Goal: Task Accomplishment & Management: Complete application form

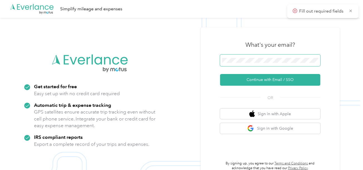
drag, startPoint x: 245, startPoint y: 64, endPoint x: 249, endPoint y: 65, distance: 4.1
click at [245, 64] on span at bounding box center [270, 61] width 100 height 12
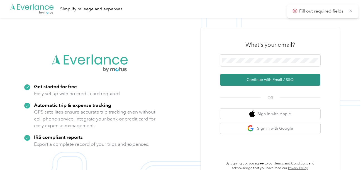
drag, startPoint x: 257, startPoint y: 78, endPoint x: 253, endPoint y: 78, distance: 4.5
click at [258, 78] on button "Continue with Email / SSO" at bounding box center [270, 80] width 100 height 12
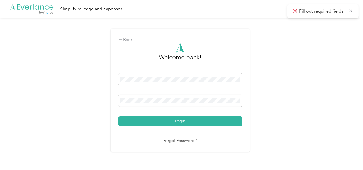
drag, startPoint x: 214, startPoint y: 118, endPoint x: 220, endPoint y: 118, distance: 5.3
click at [215, 118] on button "Login" at bounding box center [180, 121] width 124 height 10
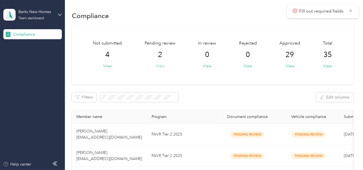
click at [158, 64] on button "View" at bounding box center [160, 66] width 9 height 6
drag, startPoint x: 202, startPoint y: 45, endPoint x: 205, endPoint y: 82, distance: 36.8
click at [202, 45] on span "In review" at bounding box center [207, 43] width 18 height 7
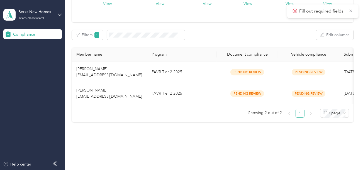
scroll to position [76, 0]
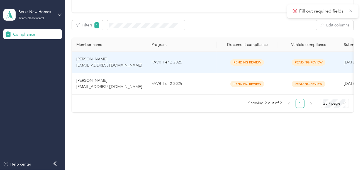
click at [194, 68] on td "FAVR Tier 2 2025" at bounding box center [182, 62] width 70 height 21
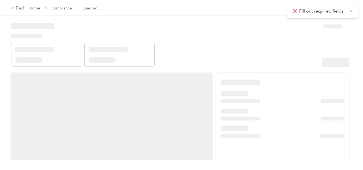
click at [228, 62] on header at bounding box center [180, 42] width 338 height 47
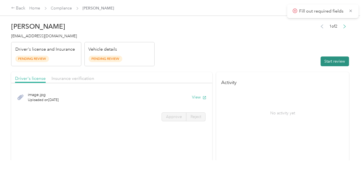
click at [330, 60] on button "Start review" at bounding box center [335, 62] width 28 height 10
click at [226, 44] on header "[PERSON_NAME] [EMAIL_ADDRESS][DOMAIN_NAME] Driver's license and Insurance Pendi…" at bounding box center [180, 42] width 338 height 47
click at [223, 50] on header "[PERSON_NAME] [EMAIL_ADDRESS][DOMAIN_NAME] Driver's license and Insurance Pendi…" at bounding box center [180, 42] width 338 height 47
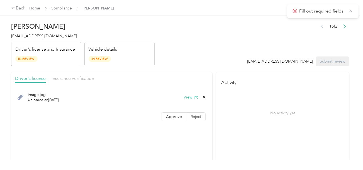
click at [189, 97] on button "View" at bounding box center [191, 97] width 14 height 6
drag, startPoint x: 161, startPoint y: 123, endPoint x: 180, endPoint y: 116, distance: 20.7
click at [161, 123] on div "image.jpg Uploaded on [DATE] View Approve Reject" at bounding box center [111, 105] width 201 height 39
drag, startPoint x: 180, startPoint y: 116, endPoint x: 193, endPoint y: 118, distance: 13.0
click at [180, 116] on label "Approve" at bounding box center [174, 117] width 25 height 9
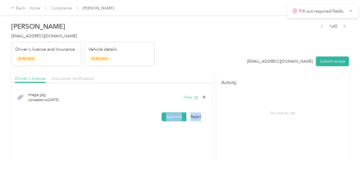
scroll to position [139, 0]
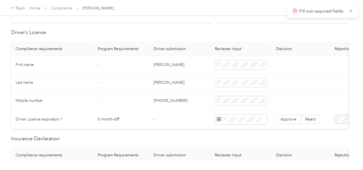
click at [157, 70] on td "[PERSON_NAME]" at bounding box center [179, 65] width 61 height 18
click at [157, 65] on td "[PERSON_NAME]" at bounding box center [179, 65] width 61 height 18
copy td "[PERSON_NAME]"
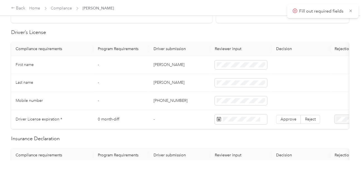
click at [160, 84] on td "[PERSON_NAME]" at bounding box center [179, 83] width 61 height 18
copy td "[PERSON_NAME]"
click at [160, 84] on td "[PERSON_NAME]" at bounding box center [179, 83] width 61 height 18
click at [190, 99] on td "[PHONE_NUMBER]" at bounding box center [179, 101] width 61 height 18
drag, startPoint x: 202, startPoint y: 89, endPoint x: 138, endPoint y: 107, distance: 66.4
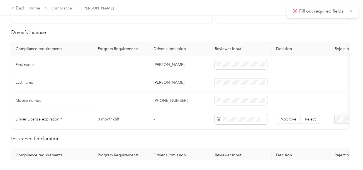
click at [112, 112] on td "0 month-diff" at bounding box center [121, 119] width 56 height 19
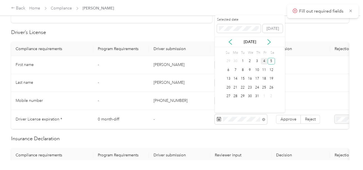
click at [267, 60] on div "4" at bounding box center [264, 61] width 7 height 7
click at [270, 60] on div "5" at bounding box center [271, 61] width 7 height 7
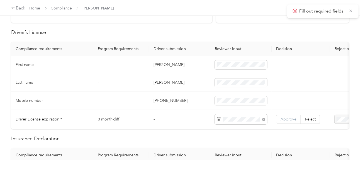
click at [287, 117] on span "Approve" at bounding box center [288, 119] width 16 height 5
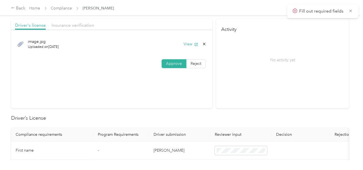
scroll to position [0, 0]
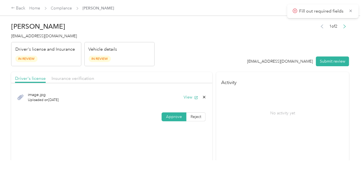
drag, startPoint x: 88, startPoint y: 79, endPoint x: 146, endPoint y: 68, distance: 59.1
click at [89, 79] on span "Insurance verification" at bounding box center [73, 78] width 43 height 5
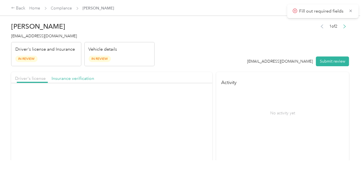
click at [212, 60] on header "[PERSON_NAME] [EMAIL_ADDRESS][DOMAIN_NAME] Driver's license and Insurance In Re…" at bounding box center [180, 42] width 338 height 47
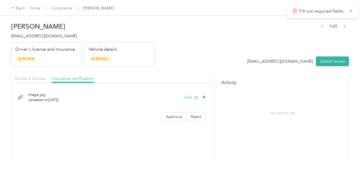
click at [184, 94] on div "View" at bounding box center [195, 97] width 23 height 6
click at [188, 95] on button "View" at bounding box center [191, 97] width 14 height 6
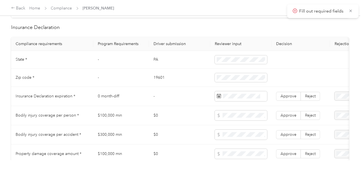
scroll to position [306, 0]
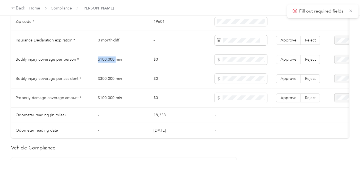
copy td "$100,000"
copy td "$100,000 min"
drag, startPoint x: 96, startPoint y: 64, endPoint x: 149, endPoint y: 60, distance: 53.4
click at [129, 60] on td "$100,000 min" at bounding box center [121, 59] width 56 height 19
copy tr "$100,00"
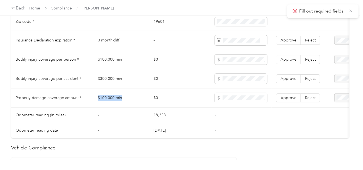
drag, startPoint x: 93, startPoint y: 100, endPoint x: 138, endPoint y: 100, distance: 45.1
click at [138, 100] on tr "Property damage coverage amount * $100,000 min $0 Approve Reject" at bounding box center [207, 98] width 393 height 19
copy tr "$100,000 min"
copy tr "$300,0"
drag, startPoint x: 110, startPoint y: 84, endPoint x: 145, endPoint y: 84, distance: 35.1
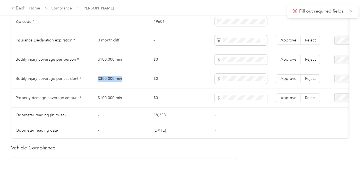
click at [128, 84] on tr "Bodily injury coverage per accident * $300,000 min $0 Approve Reject" at bounding box center [207, 78] width 393 height 19
copy tr "$300,000 min"
click at [290, 81] on span "Approve" at bounding box center [288, 78] width 16 height 5
click at [291, 67] on td "Approve Reject" at bounding box center [301, 59] width 58 height 19
click at [290, 92] on td "Approve Reject" at bounding box center [301, 98] width 58 height 19
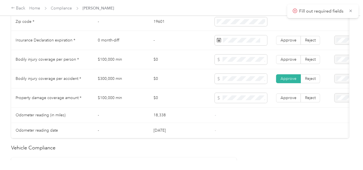
click at [284, 67] on td "Approve Reject" at bounding box center [301, 59] width 58 height 19
click at [292, 97] on label "Approve" at bounding box center [288, 98] width 25 height 9
click at [281, 57] on td "Approve Reject" at bounding box center [301, 59] width 58 height 19
click at [281, 59] on label "Approve" at bounding box center [288, 59] width 25 height 9
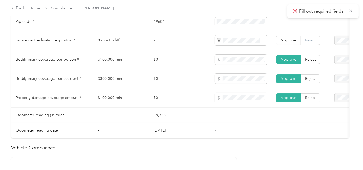
drag, startPoint x: 303, startPoint y: 46, endPoint x: 313, endPoint y: 45, distance: 9.8
click at [302, 45] on label "Reject" at bounding box center [310, 40] width 19 height 9
click at [336, 62] on span "Insurance expiration missing from uploaded Insurance Policy doc" at bounding box center [337, 62] width 36 height 22
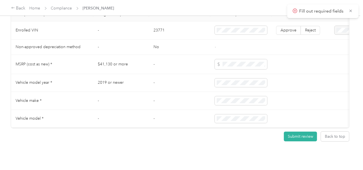
scroll to position [489, 0]
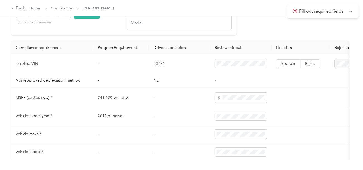
click at [80, 19] on button "Check VIN" at bounding box center [87, 14] width 27 height 10
drag, startPoint x: 108, startPoint y: 50, endPoint x: 310, endPoint y: 72, distance: 203.1
click at [113, 51] on th "Program Requirements" at bounding box center [121, 48] width 56 height 14
click at [288, 69] on label "Approve" at bounding box center [288, 64] width 25 height 9
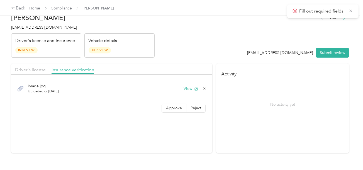
scroll to position [0, 0]
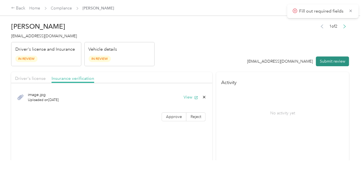
click at [328, 65] on button "Submit review" at bounding box center [332, 62] width 33 height 10
click at [41, 38] on span "[EMAIL_ADDRESS][DOMAIN_NAME]" at bounding box center [44, 36] width 66 height 5
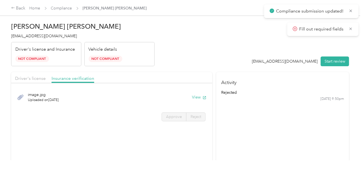
click at [41, 38] on span "[EMAIL_ADDRESS][DOMAIN_NAME]" at bounding box center [44, 36] width 66 height 5
copy span "[EMAIL_ADDRESS][DOMAIN_NAME]"
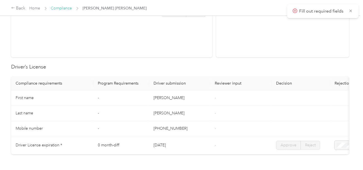
scroll to position [56, 0]
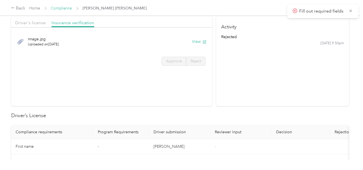
click at [53, 9] on link "Compliance" at bounding box center [61, 8] width 21 height 5
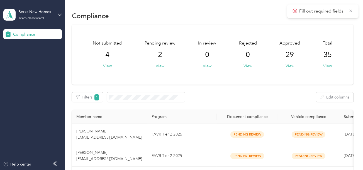
scroll to position [54, 0]
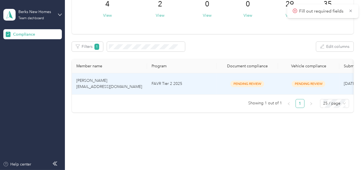
click at [180, 80] on td "FAVR Tier 2 2025" at bounding box center [182, 83] width 70 height 21
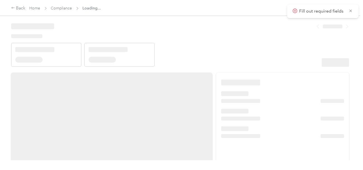
click at [291, 50] on header at bounding box center [180, 42] width 338 height 47
drag, startPoint x: 302, startPoint y: 56, endPoint x: 308, endPoint y: 56, distance: 6.7
click at [302, 56] on header at bounding box center [180, 42] width 338 height 47
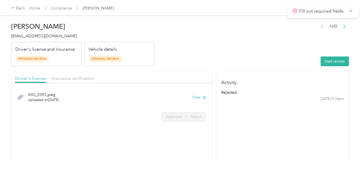
click at [330, 59] on button "Start review" at bounding box center [335, 62] width 28 height 10
click at [248, 47] on header "[PERSON_NAME] [EMAIL_ADDRESS][DOMAIN_NAME] Driver's license and Insurance Pendi…" at bounding box center [180, 42] width 338 height 47
click at [187, 96] on div "IMG_0392.jpeg Uploaded on [DATE] View" at bounding box center [111, 97] width 193 height 19
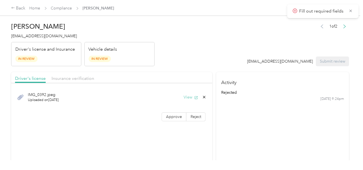
click at [192, 96] on button "View" at bounding box center [191, 97] width 14 height 6
click at [180, 116] on span "Approve" at bounding box center [174, 116] width 16 height 5
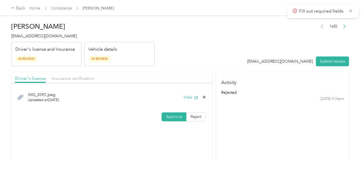
scroll to position [139, 0]
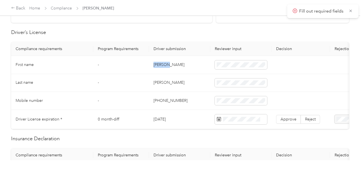
copy td "[PERSON_NAME]"
drag, startPoint x: 153, startPoint y: 62, endPoint x: 195, endPoint y: 64, distance: 42.1
click at [178, 64] on td "[PERSON_NAME]" at bounding box center [179, 65] width 61 height 18
click at [159, 83] on td "[PERSON_NAME]" at bounding box center [179, 83] width 61 height 18
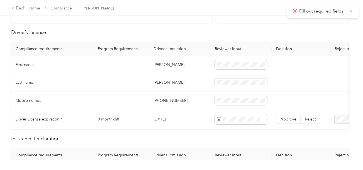
click at [214, 81] on td at bounding box center [240, 83] width 61 height 18
drag, startPoint x: 199, startPoint y: 93, endPoint x: 353, endPoint y: 119, distance: 155.7
click at [199, 94] on td "[PHONE_NUMBER]" at bounding box center [179, 101] width 61 height 18
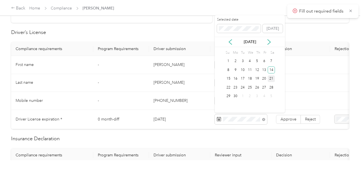
click at [270, 71] on div "14" at bounding box center [271, 70] width 7 height 7
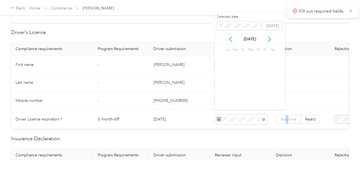
click at [287, 117] on span "Approve" at bounding box center [288, 119] width 16 height 5
click at [287, 119] on span "Approve" at bounding box center [288, 119] width 16 height 5
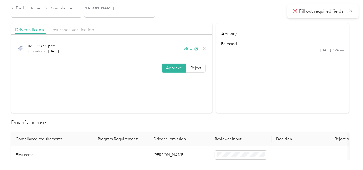
scroll to position [0, 0]
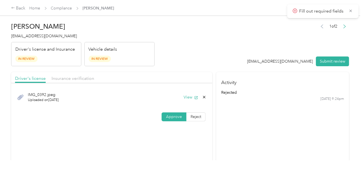
drag, startPoint x: 65, startPoint y: 75, endPoint x: 158, endPoint y: 66, distance: 94.0
click at [70, 74] on div "Driver's license Insurance verification" at bounding box center [111, 77] width 201 height 11
click at [166, 65] on header "[PERSON_NAME] [EMAIL_ADDRESS][DOMAIN_NAME] Driver's license and Insurance In Re…" at bounding box center [180, 42] width 338 height 47
click at [68, 77] on span "Insurance verification" at bounding box center [73, 78] width 43 height 5
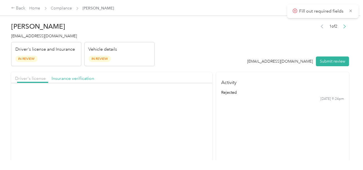
drag, startPoint x: 192, startPoint y: 57, endPoint x: 193, endPoint y: 83, distance: 25.9
click at [193, 59] on header "[PERSON_NAME] [EMAIL_ADDRESS][DOMAIN_NAME] Driver's license and Insurance In Re…" at bounding box center [180, 42] width 338 height 47
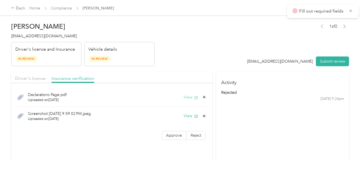
click at [189, 97] on button "View" at bounding box center [191, 97] width 14 height 6
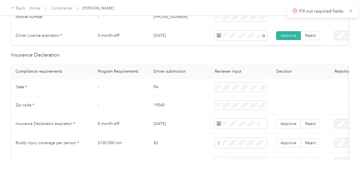
click at [155, 90] on td "PA" at bounding box center [179, 88] width 61 height 18
click at [162, 107] on td "19540" at bounding box center [179, 105] width 61 height 18
click at [237, 110] on span at bounding box center [241, 105] width 52 height 9
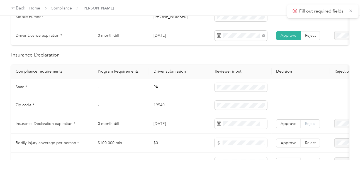
drag, startPoint x: 186, startPoint y: 113, endPoint x: 318, endPoint y: 124, distance: 132.8
click at [190, 114] on td "19540" at bounding box center [179, 105] width 61 height 18
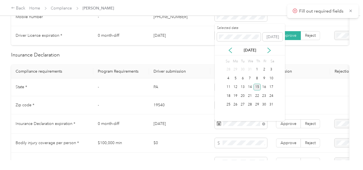
click at [258, 88] on div "15" at bounding box center [256, 87] width 7 height 7
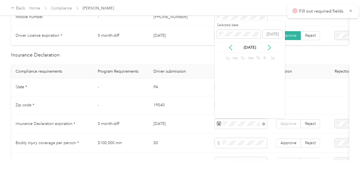
click at [288, 126] on span "Approve" at bounding box center [288, 123] width 16 height 5
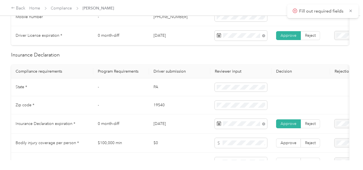
click at [132, 92] on td "-" at bounding box center [121, 88] width 56 height 18
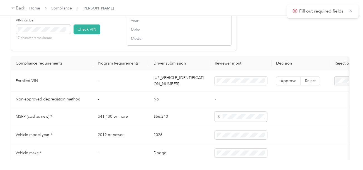
click at [173, 85] on td "[US_VEHICLE_IDENTIFICATION_NUMBER]" at bounding box center [179, 80] width 61 height 21
drag, startPoint x: 83, startPoint y: 35, endPoint x: 148, endPoint y: 38, distance: 65.3
click at [83, 34] on button "Check VIN" at bounding box center [87, 30] width 27 height 10
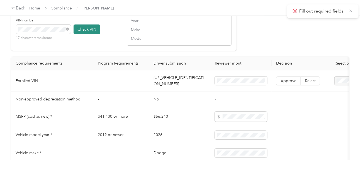
click at [86, 34] on button "Check VIN" at bounding box center [87, 30] width 27 height 10
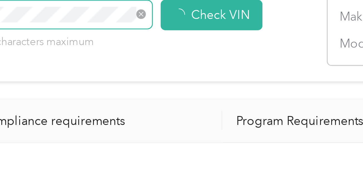
scroll to position [474, 0]
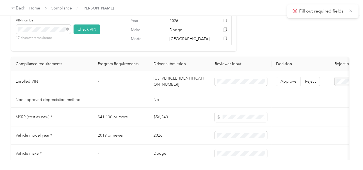
drag, startPoint x: 313, startPoint y: 91, endPoint x: 287, endPoint y: 84, distance: 27.0
click at [312, 91] on td "Approve Reject" at bounding box center [301, 81] width 58 height 21
click at [280, 84] on label "Approve" at bounding box center [288, 81] width 25 height 9
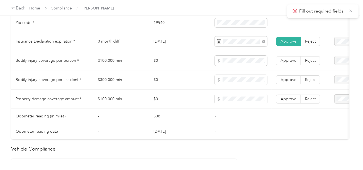
scroll to position [307, 0]
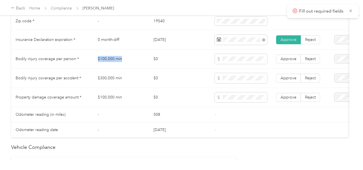
drag, startPoint x: 87, startPoint y: 55, endPoint x: 194, endPoint y: 62, distance: 108.0
click at [126, 59] on tr "Bodily injury coverage per person * $100,000 min $0 Approve Reject" at bounding box center [207, 59] width 393 height 19
drag, startPoint x: 92, startPoint y: 78, endPoint x: 126, endPoint y: 78, distance: 34.0
click at [124, 78] on tr "Bodily injury coverage per accident * $300,000 min $0 Approve Reject" at bounding box center [207, 78] width 393 height 19
click at [214, 79] on td at bounding box center [240, 78] width 61 height 19
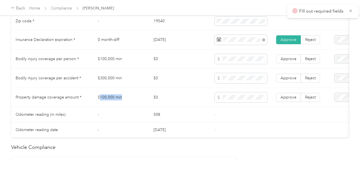
drag, startPoint x: 102, startPoint y: 99, endPoint x: 143, endPoint y: 99, distance: 40.7
click at [140, 98] on td "$100,000 min" at bounding box center [121, 97] width 56 height 19
click at [217, 114] on tr "Odometer reading (in miles) - 508 -" at bounding box center [207, 114] width 393 height 15
click at [291, 99] on span "Approve" at bounding box center [288, 97] width 16 height 5
click at [291, 80] on span "Approve" at bounding box center [288, 78] width 16 height 5
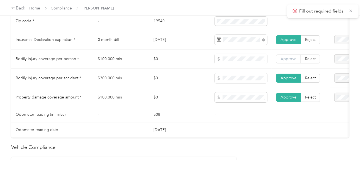
click at [287, 61] on span "Approve" at bounding box center [288, 59] width 16 height 5
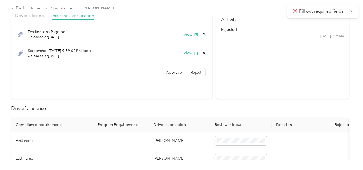
scroll to position [28, 0]
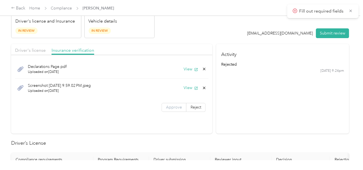
click at [177, 103] on label "Approve" at bounding box center [174, 107] width 25 height 9
click at [286, 96] on section "Activity rejected [DATE] 9:24pm" at bounding box center [282, 89] width 133 height 90
click at [186, 88] on button "View" at bounding box center [191, 88] width 14 height 6
click at [202, 86] on icon at bounding box center [204, 88] width 4 height 4
drag, startPoint x: 189, startPoint y: 89, endPoint x: 214, endPoint y: 91, distance: 24.8
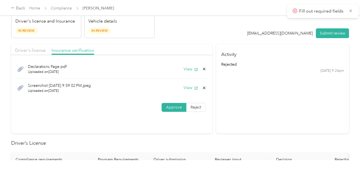
click at [189, 89] on button "Yes" at bounding box center [189, 91] width 11 height 9
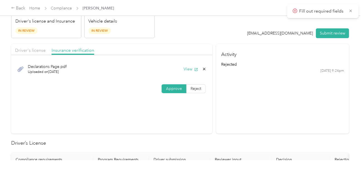
click at [269, 99] on section "Activity rejected [DATE] 9:24pm" at bounding box center [282, 89] width 133 height 90
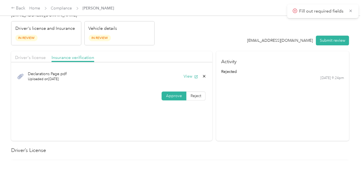
scroll to position [0, 0]
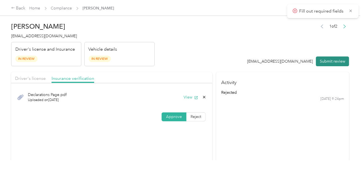
click at [329, 62] on button "Submit review" at bounding box center [332, 62] width 33 height 10
click at [192, 52] on header "[PERSON_NAME] [EMAIL_ADDRESS][DOMAIN_NAME] Driver's license and Insurance In Re…" at bounding box center [180, 42] width 338 height 47
click at [40, 38] on h4 "[EMAIL_ADDRESS][DOMAIN_NAME]" at bounding box center [82, 36] width 143 height 6
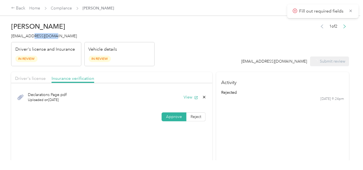
click at [40, 38] on h4 "[EMAIL_ADDRESS][DOMAIN_NAME]" at bounding box center [82, 36] width 143 height 6
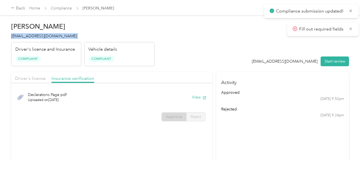
click at [40, 38] on h4 "[EMAIL_ADDRESS][DOMAIN_NAME]" at bounding box center [82, 36] width 143 height 6
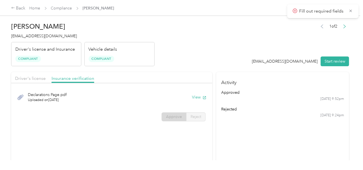
click at [66, 11] on span "Compliance" at bounding box center [61, 8] width 21 height 6
click at [65, 11] on span "Compliance" at bounding box center [61, 8] width 21 height 6
click at [65, 8] on link "Compliance" at bounding box center [61, 8] width 21 height 5
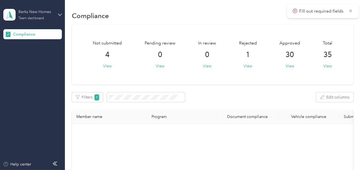
click at [53, 17] on div "Berks New Homes Team dashboard" at bounding box center [35, 14] width 35 height 11
click at [18, 59] on div "Log out" at bounding box center [18, 58] width 21 height 6
